Goal: Information Seeking & Learning: Learn about a topic

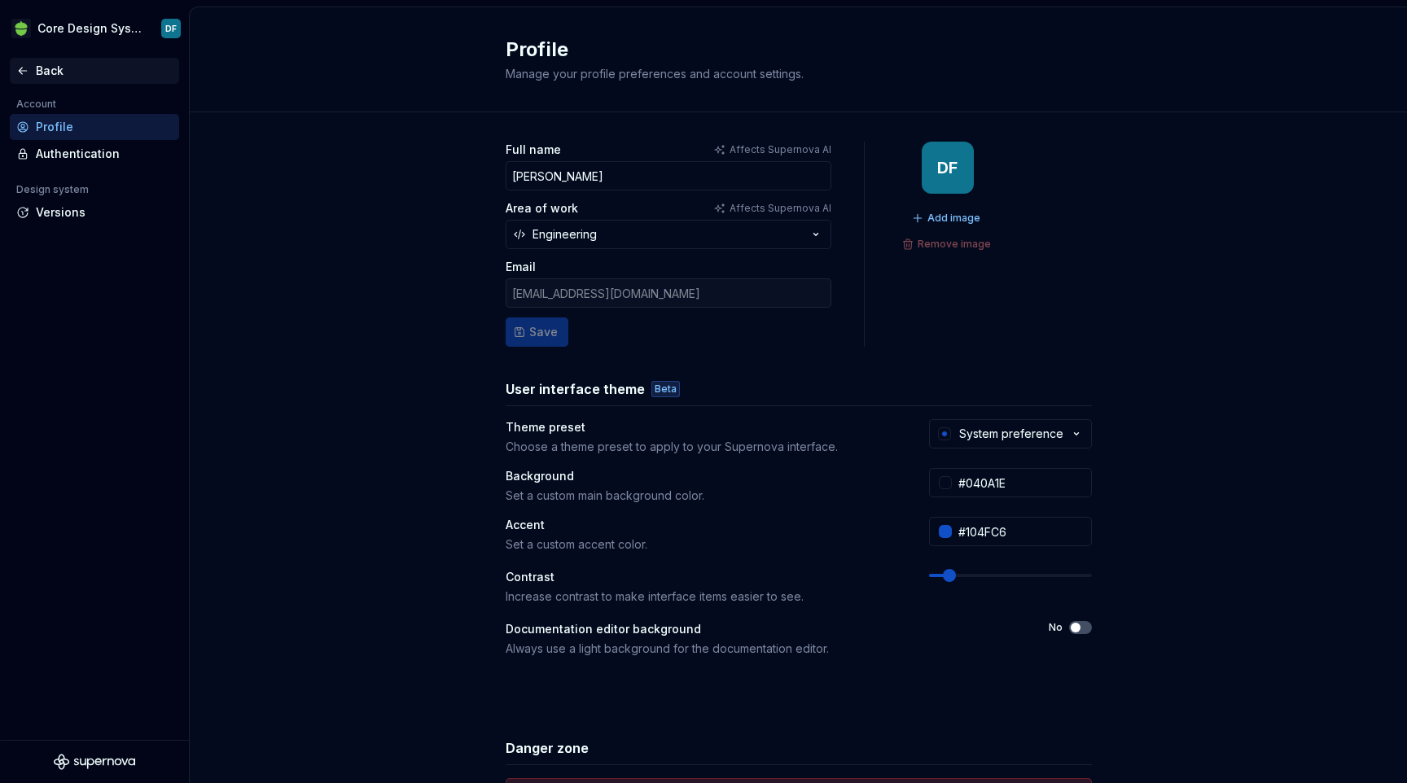
click at [24, 68] on icon at bounding box center [22, 70] width 13 height 13
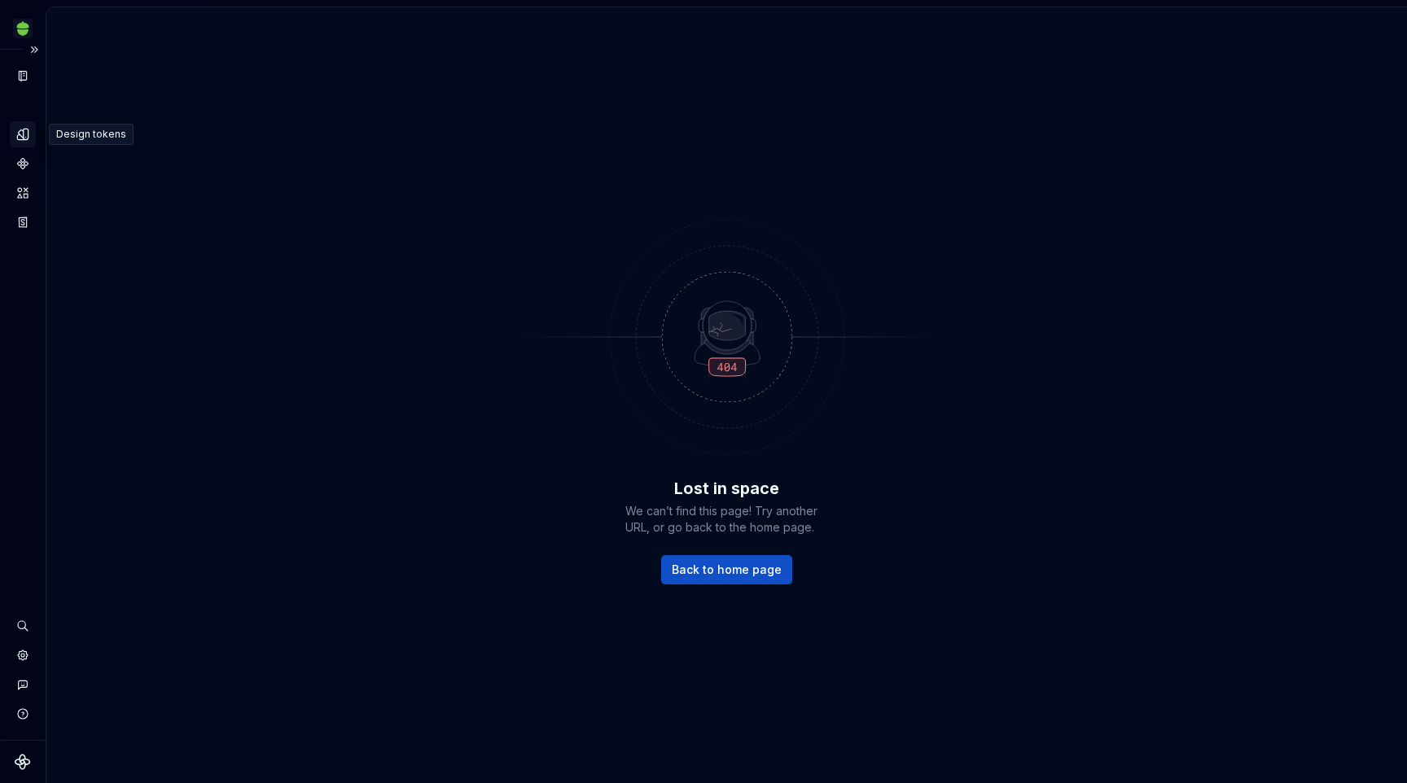
click at [28, 135] on icon "Design tokens" at bounding box center [22, 134] width 11 height 11
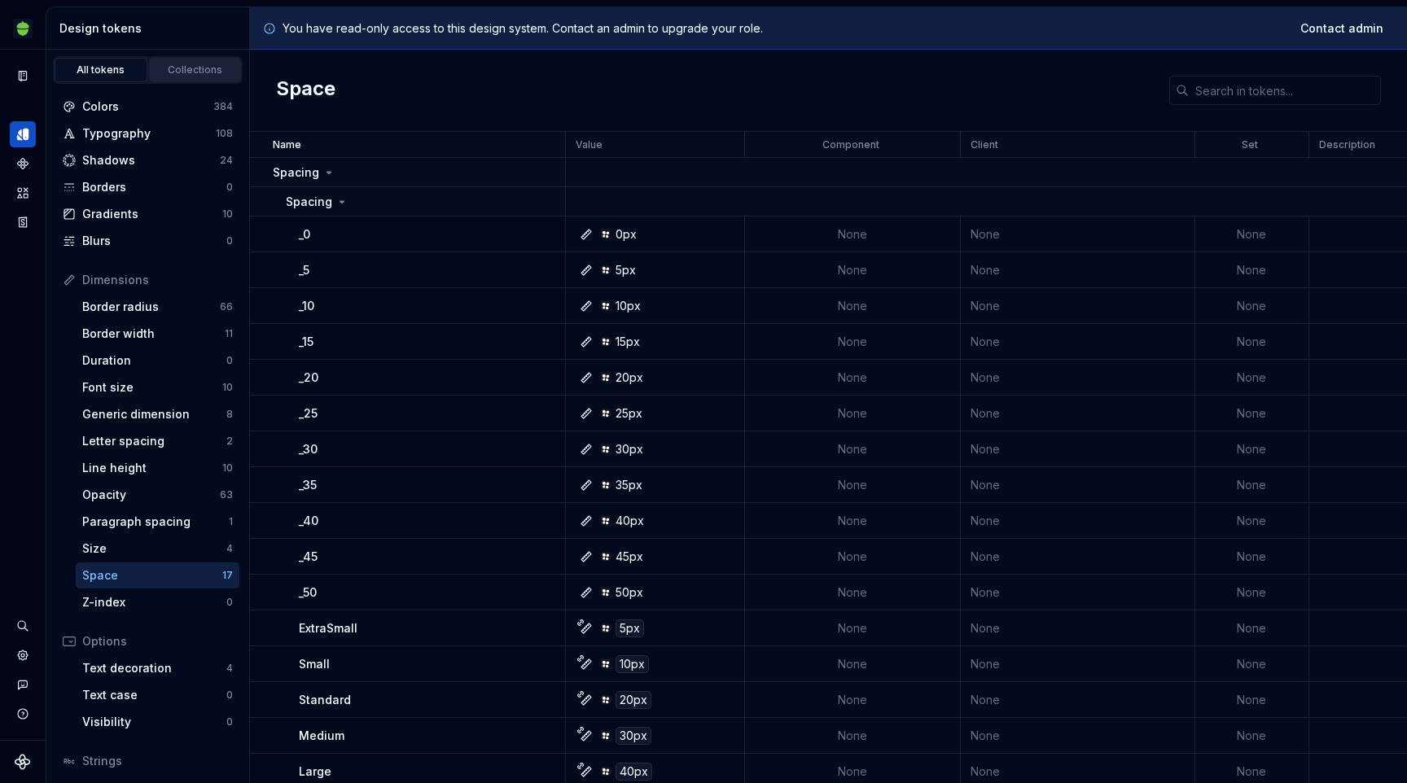
click at [169, 71] on div "Collections" at bounding box center [195, 69] width 81 height 13
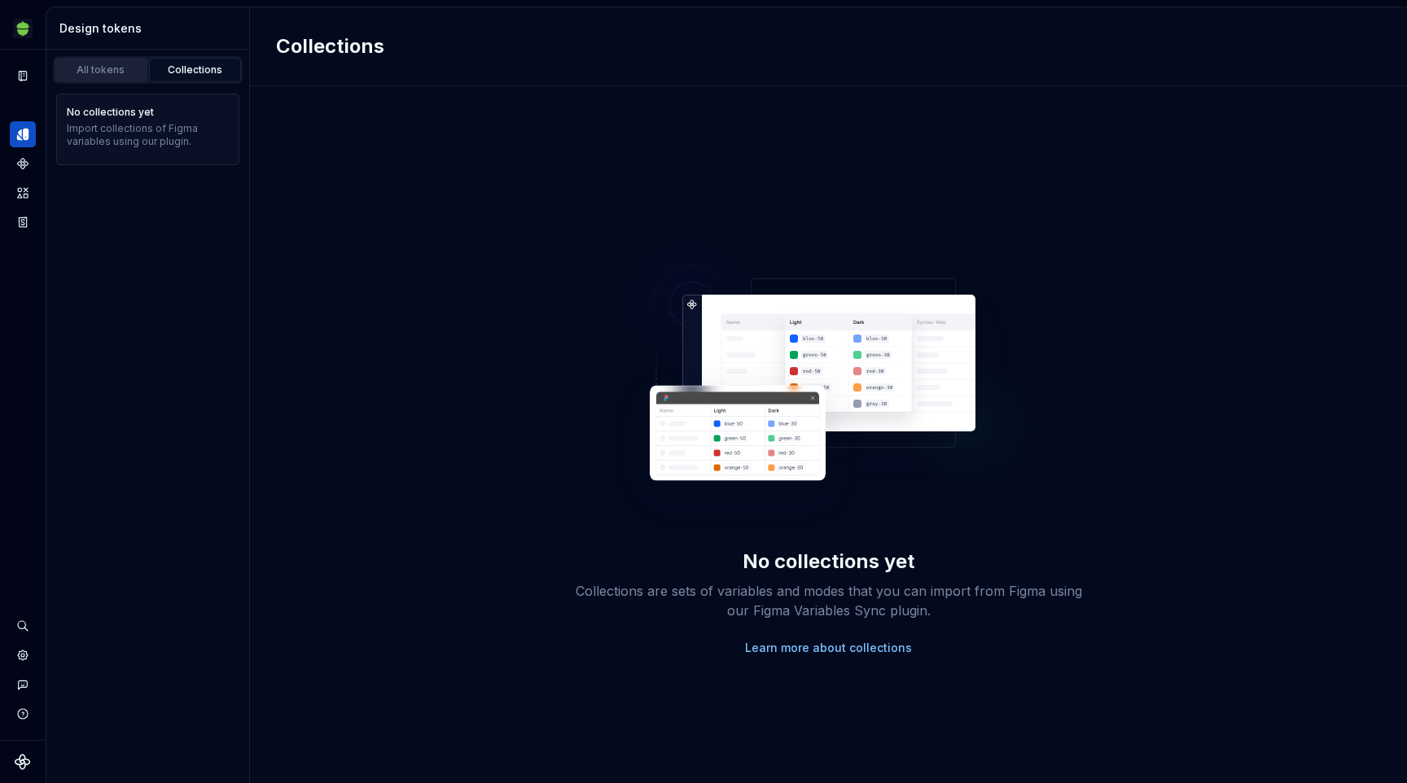
click at [112, 66] on div "All tokens" at bounding box center [100, 69] width 81 height 13
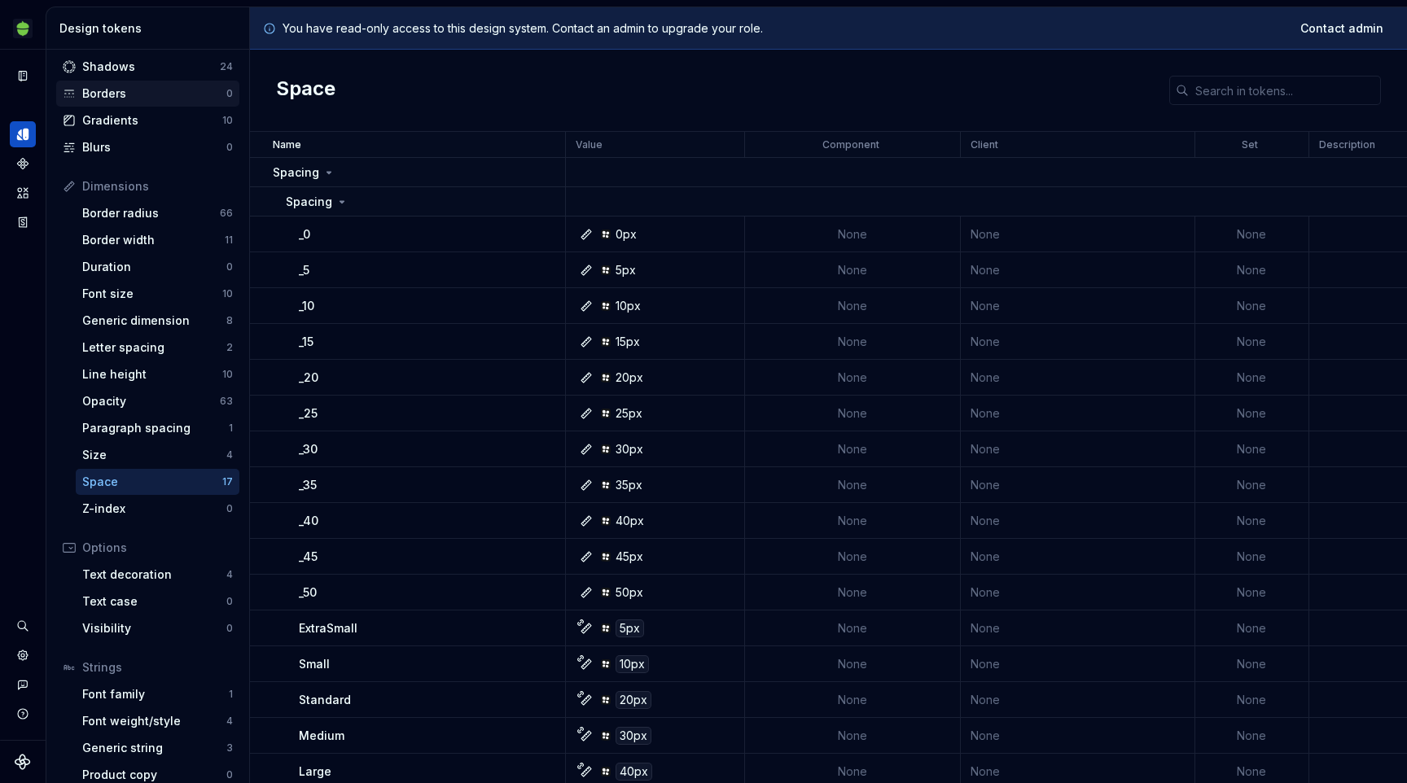
scroll to position [108, 0]
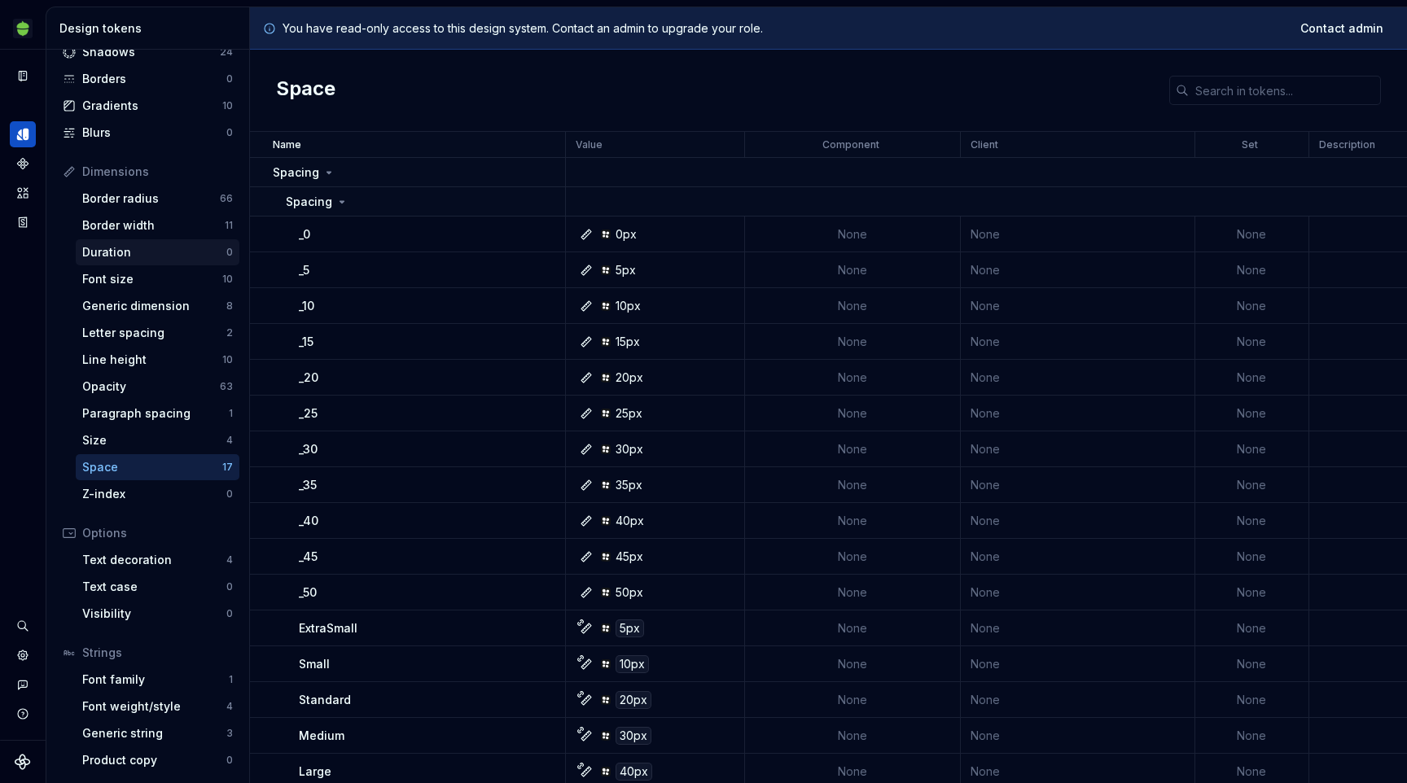
click at [165, 246] on div "Duration" at bounding box center [154, 252] width 144 height 16
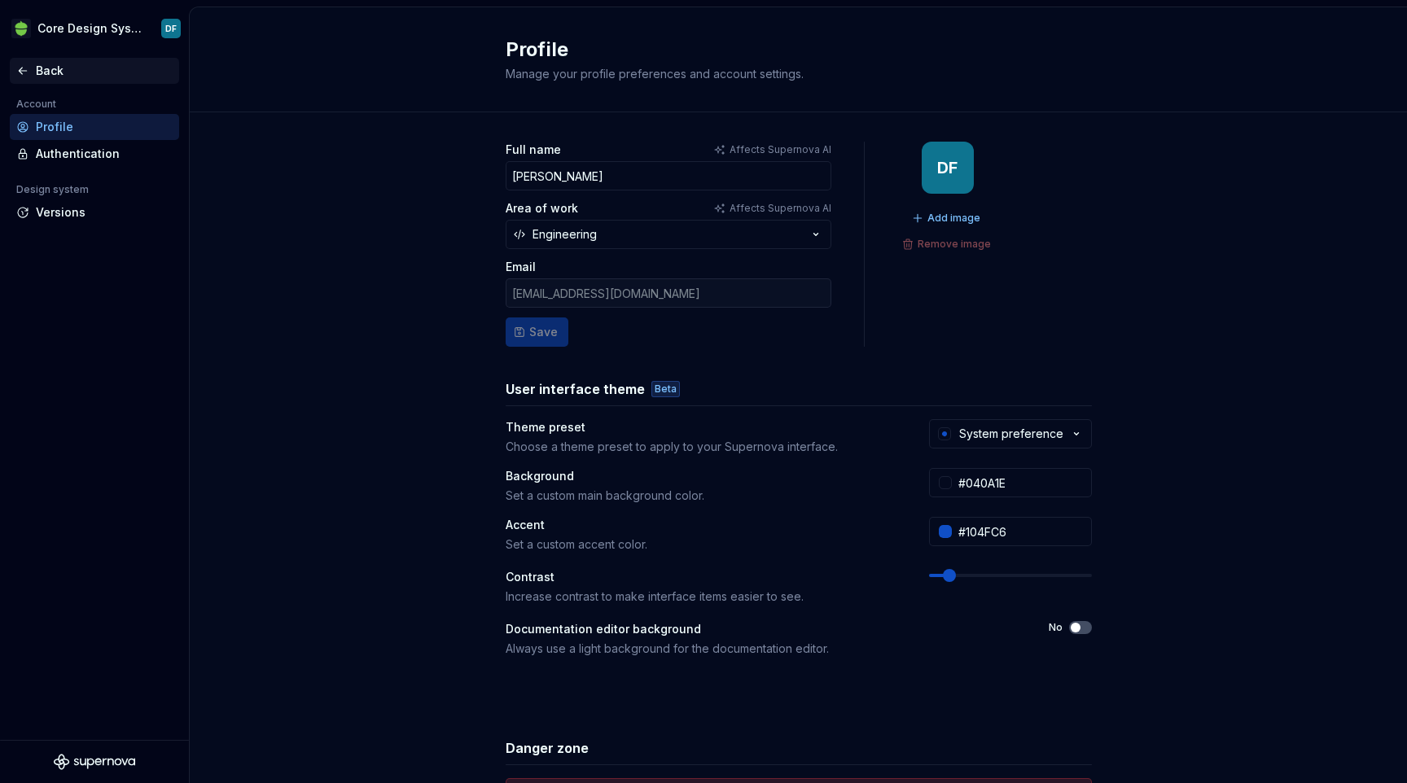
click at [37, 75] on div "Back" at bounding box center [104, 71] width 137 height 16
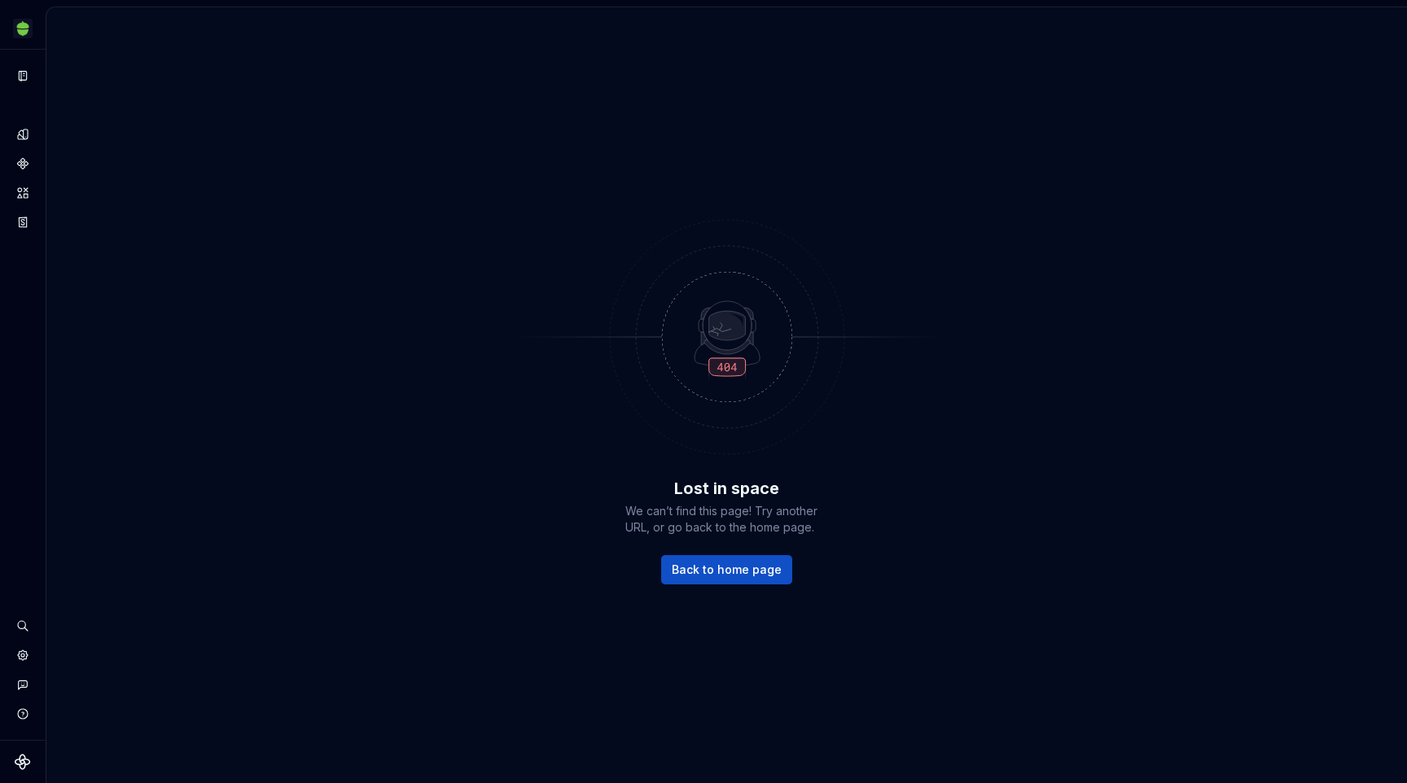
click at [741, 585] on div "Lost in space We can’t find this page! Try another URL, or go back to the home …" at bounding box center [726, 395] width 1360 height 776
click at [733, 558] on link "Back to home page" at bounding box center [726, 569] width 131 height 29
click at [736, 577] on link "Back to home page" at bounding box center [726, 569] width 131 height 29
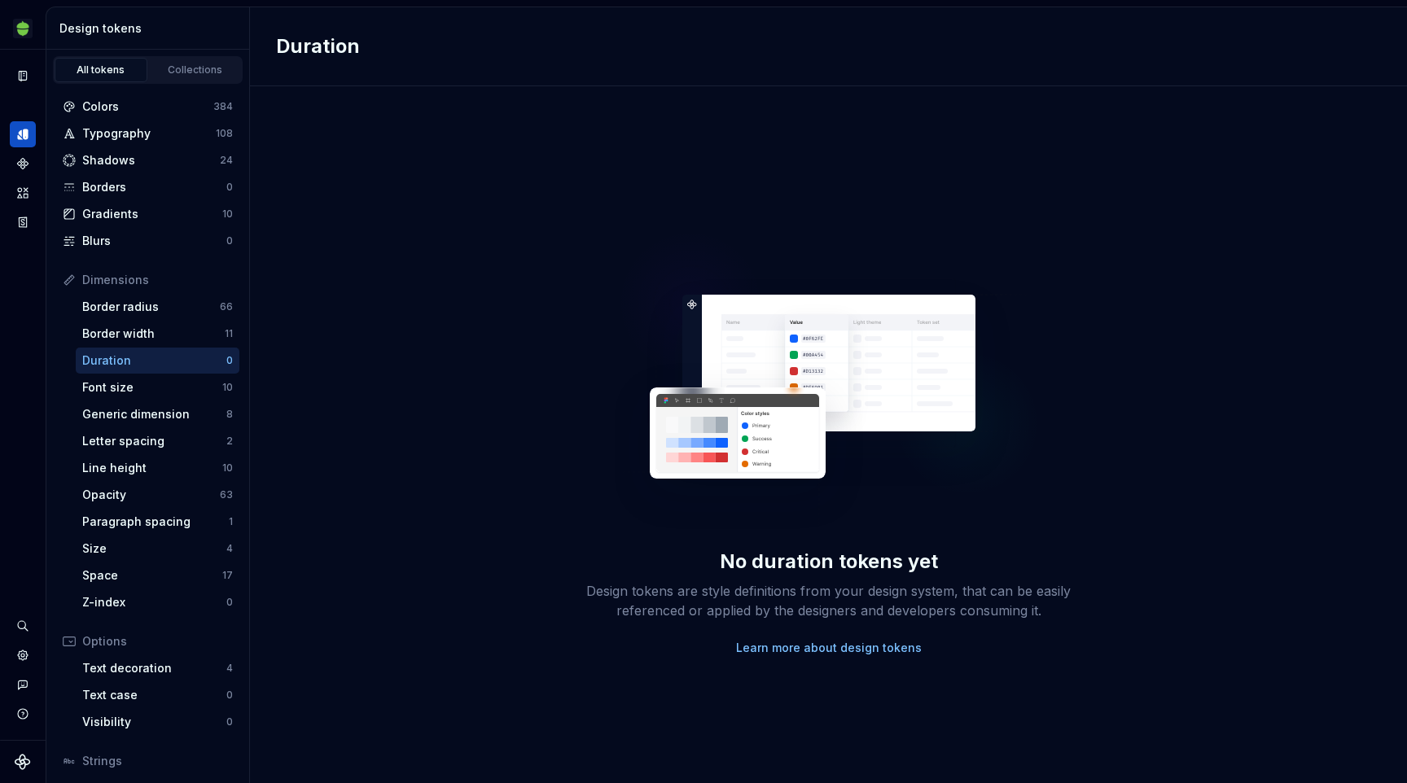
click at [173, 361] on div "Duration" at bounding box center [154, 360] width 144 height 16
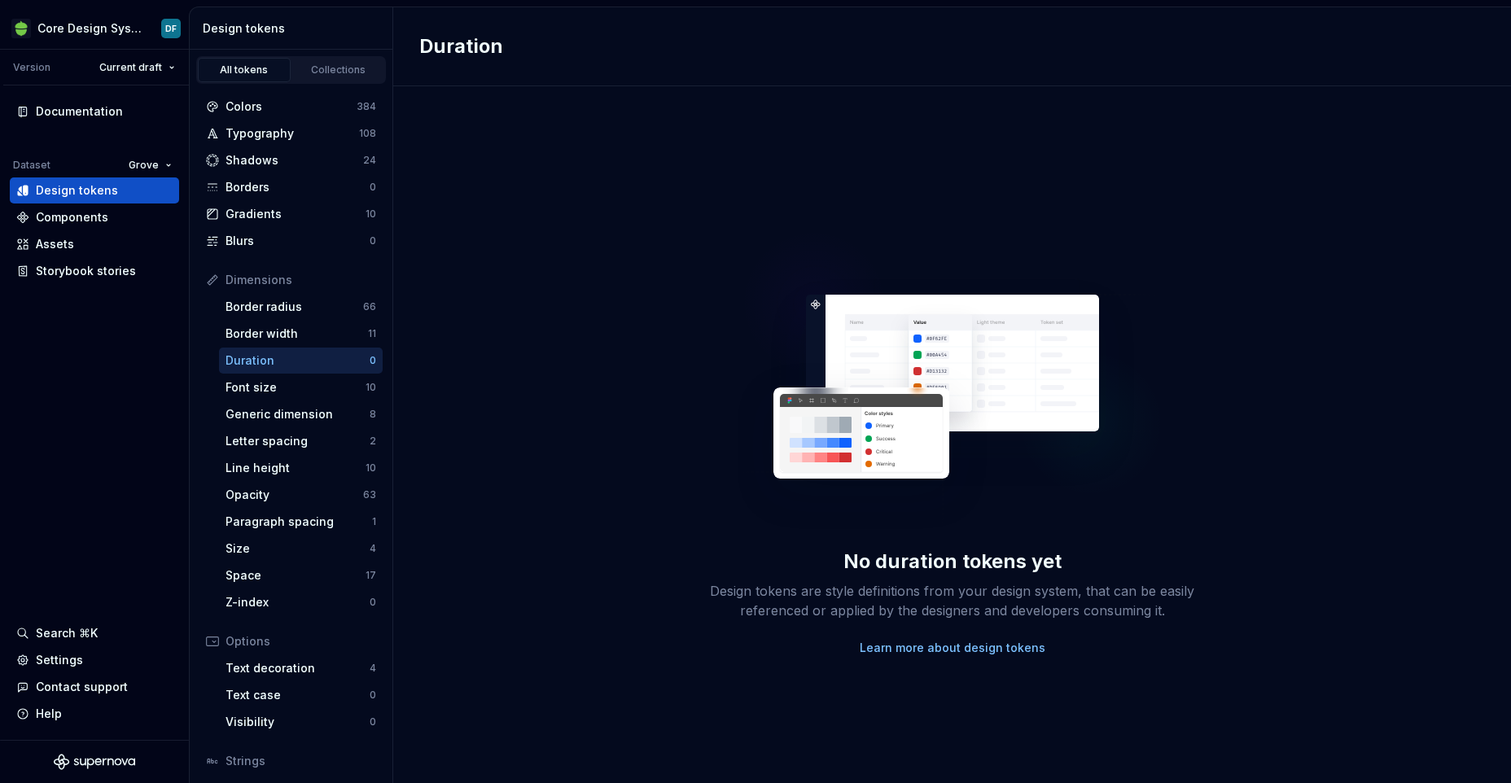
drag, startPoint x: 922, startPoint y: 646, endPoint x: 903, endPoint y: 552, distance: 96.4
click at [1200, 304] on div "No duration tokens yet Design tokens are style definitions from your design sys…" at bounding box center [952, 434] width 521 height 443
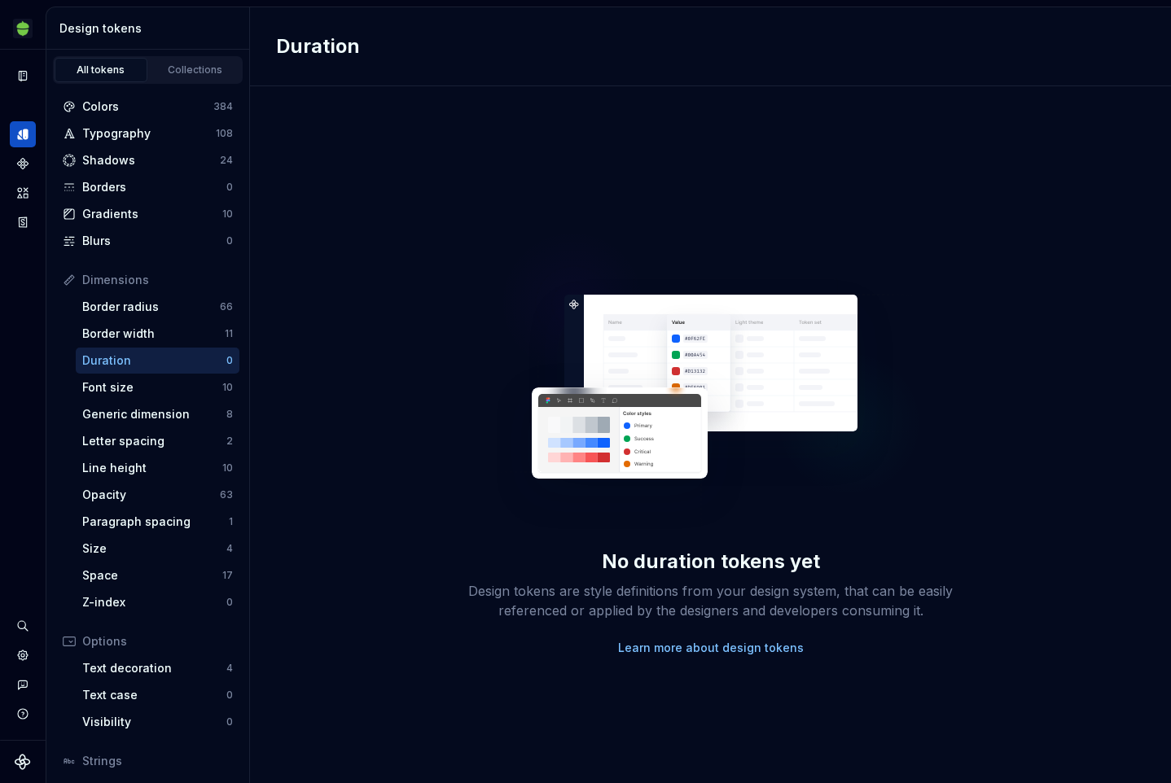
click at [418, 409] on div "No duration tokens yet Design tokens are style definitions from your design sys…" at bounding box center [710, 434] width 921 height 697
click at [415, 409] on div "No duration tokens yet Design tokens are style definitions from your design sys…" at bounding box center [710, 434] width 921 height 697
click at [125, 491] on div "Opacity" at bounding box center [151, 495] width 138 height 16
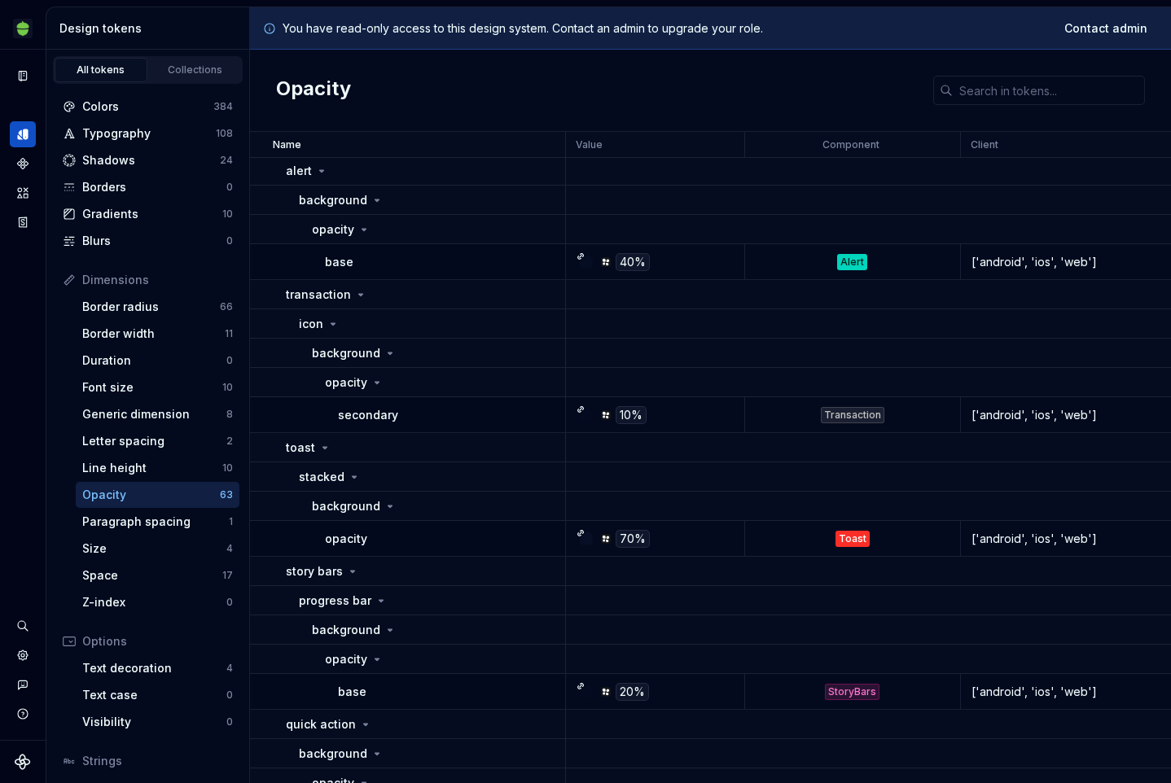
scroll to position [4738, 0]
